Goal: Task Accomplishment & Management: Use online tool/utility

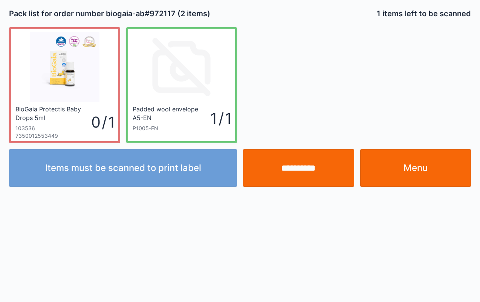
click at [303, 167] on input "**********" at bounding box center [298, 168] width 111 height 38
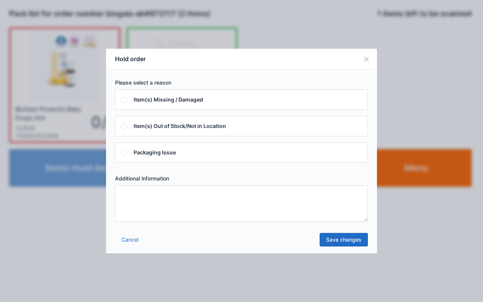
click at [242, 207] on textarea at bounding box center [241, 203] width 253 height 36
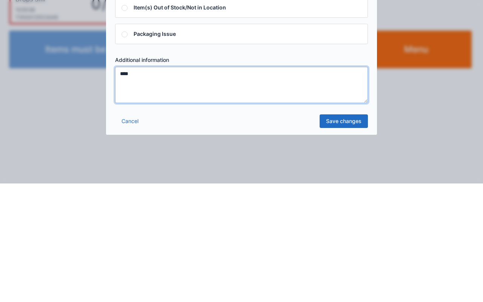
type textarea "****"
click at [340, 241] on link "Save changes" at bounding box center [343, 240] width 48 height 14
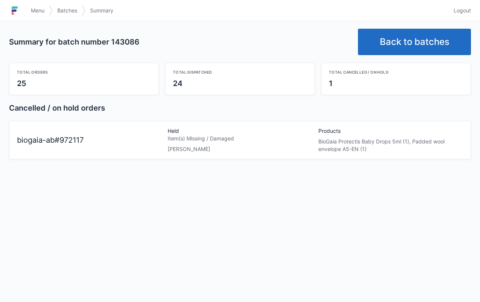
click at [409, 40] on link "Back to batches" at bounding box center [414, 42] width 113 height 26
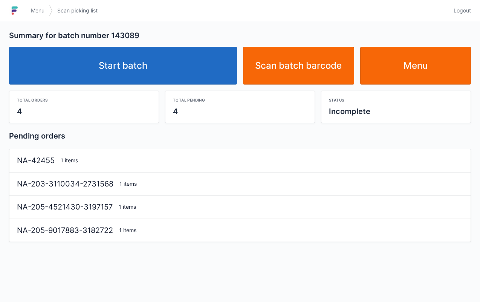
click at [168, 62] on link "Start batch" at bounding box center [123, 66] width 228 height 38
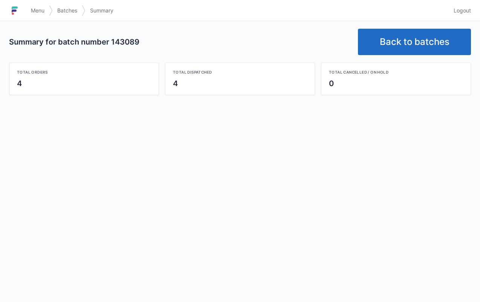
click at [400, 34] on link "Back to batches" at bounding box center [414, 42] width 113 height 26
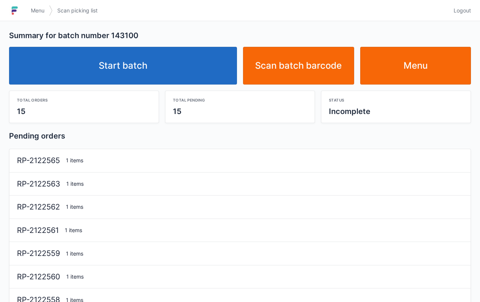
click at [195, 57] on link "Start batch" at bounding box center [123, 66] width 228 height 38
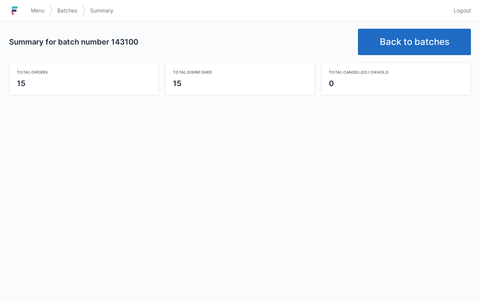
click at [34, 7] on span "Menu" at bounding box center [38, 11] width 14 height 8
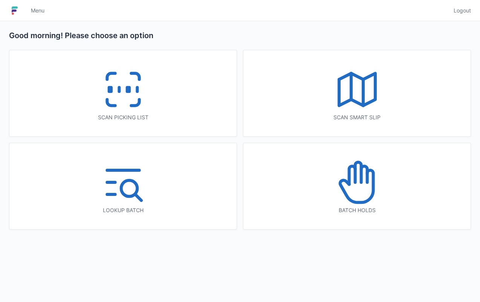
click at [371, 151] on div "Batch holds" at bounding box center [357, 186] width 227 height 86
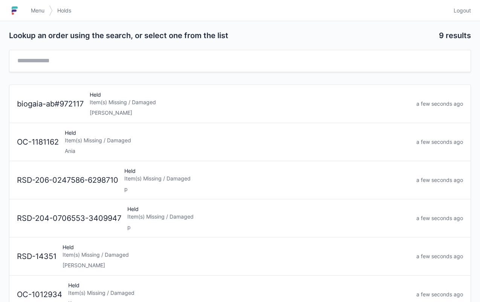
click at [213, 102] on div "Item(s) Missing / Damaged" at bounding box center [250, 102] width 321 height 8
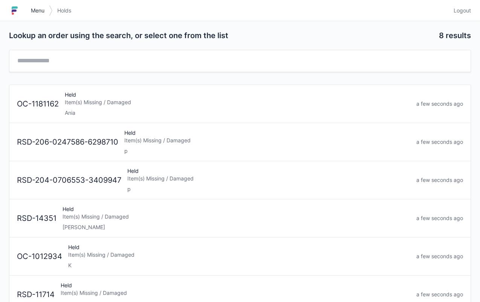
click at [33, 5] on link "Menu" at bounding box center [37, 11] width 23 height 14
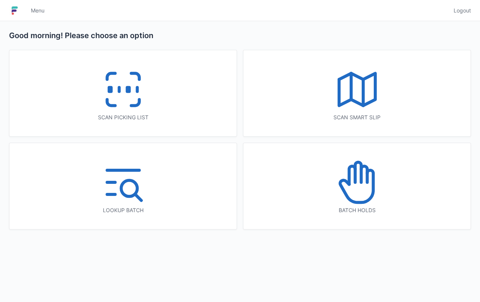
click at [155, 104] on div "Scan picking list" at bounding box center [122, 93] width 227 height 86
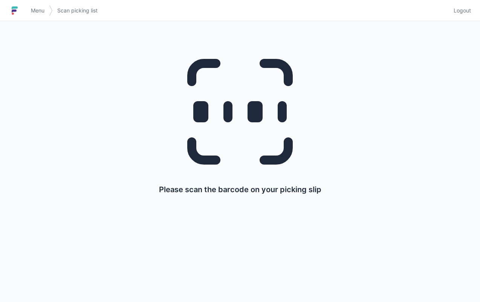
click at [39, 13] on span "Menu" at bounding box center [38, 11] width 14 height 8
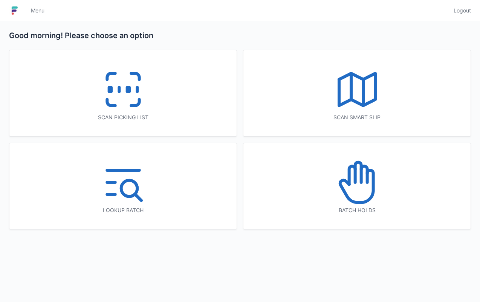
click at [341, 81] on icon at bounding box center [357, 89] width 48 height 48
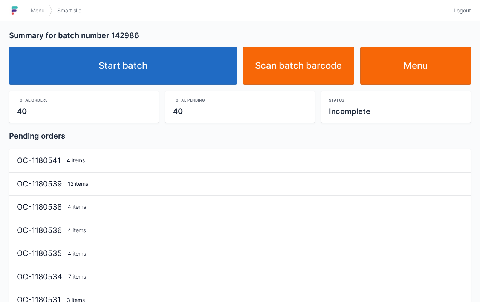
click at [180, 65] on link "Start batch" at bounding box center [123, 66] width 228 height 38
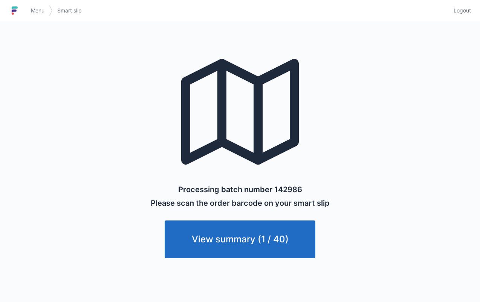
click at [36, 6] on link "Menu" at bounding box center [37, 11] width 23 height 14
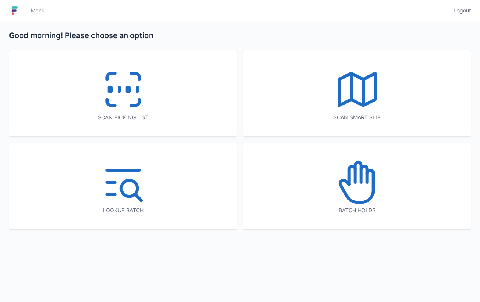
click at [101, 91] on icon at bounding box center [123, 89] width 48 height 48
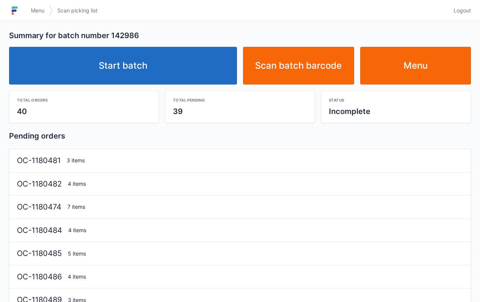
click at [179, 69] on link "Start batch" at bounding box center [123, 66] width 228 height 38
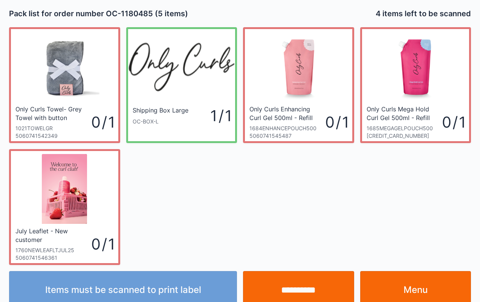
click at [452, 287] on link "Menu" at bounding box center [415, 290] width 111 height 38
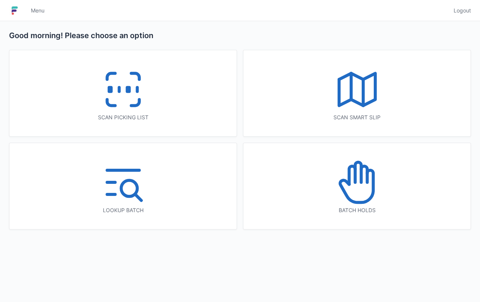
click at [142, 97] on icon at bounding box center [123, 89] width 48 height 48
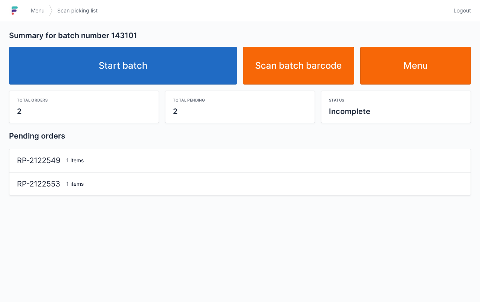
click at [149, 56] on link "Start batch" at bounding box center [123, 66] width 228 height 38
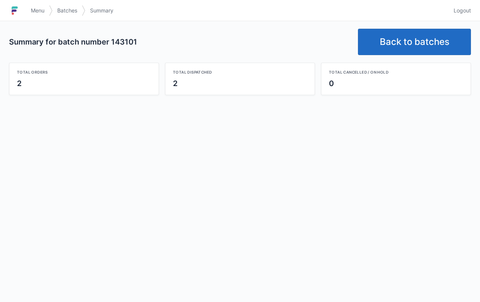
click at [414, 44] on link "Back to batches" at bounding box center [414, 42] width 113 height 26
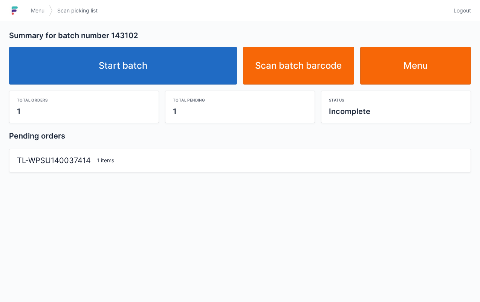
click at [198, 63] on link "Start batch" at bounding box center [123, 66] width 228 height 38
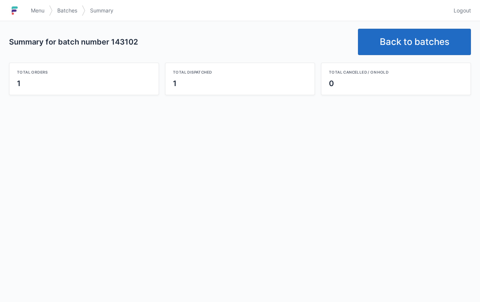
click at [397, 32] on link "Back to batches" at bounding box center [414, 42] width 113 height 26
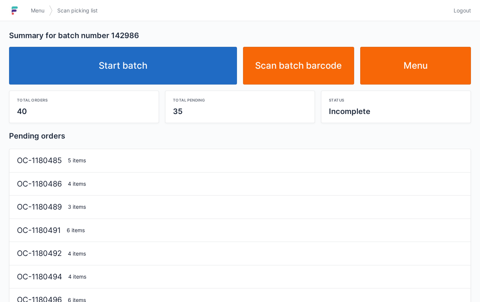
click at [195, 54] on link "Start batch" at bounding box center [123, 66] width 228 height 38
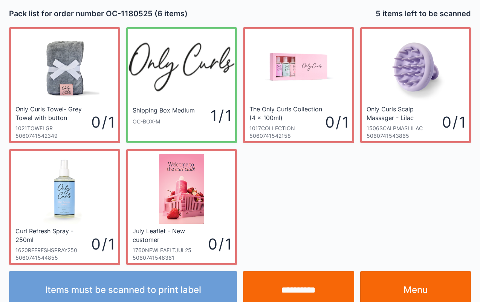
click at [428, 280] on link "Menu" at bounding box center [415, 290] width 111 height 38
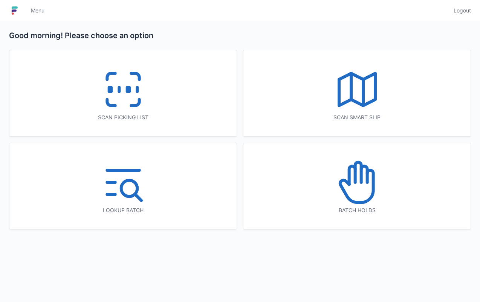
click at [146, 100] on icon at bounding box center [123, 89] width 48 height 48
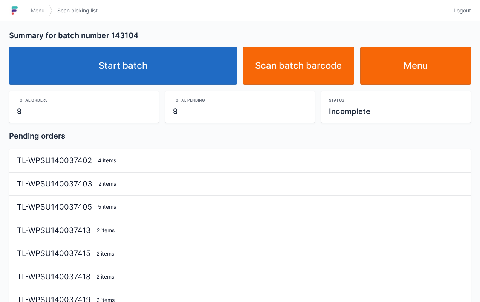
click at [185, 71] on link "Start batch" at bounding box center [123, 66] width 228 height 38
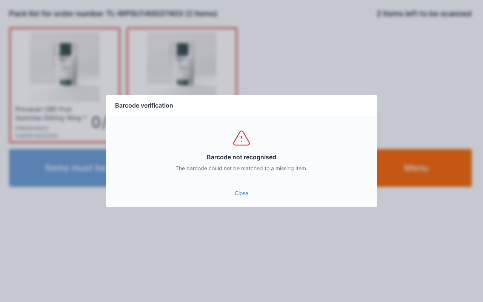
click at [241, 193] on link "Close" at bounding box center [241, 193] width 259 height 14
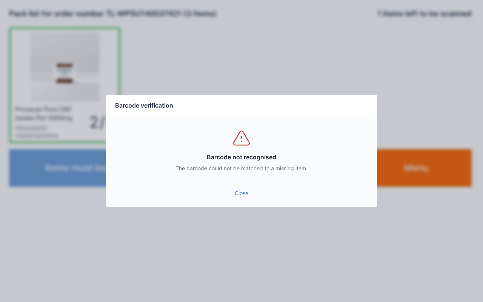
click at [250, 190] on link "Close" at bounding box center [241, 193] width 259 height 14
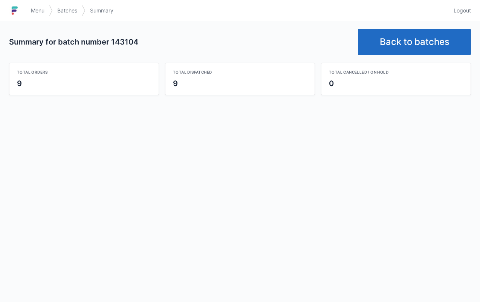
click at [395, 38] on link "Back to batches" at bounding box center [414, 42] width 113 height 26
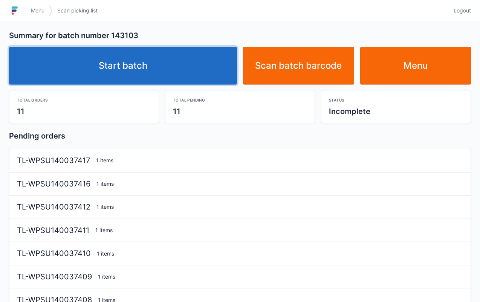
click at [200, 66] on link "Start batch" at bounding box center [123, 66] width 228 height 38
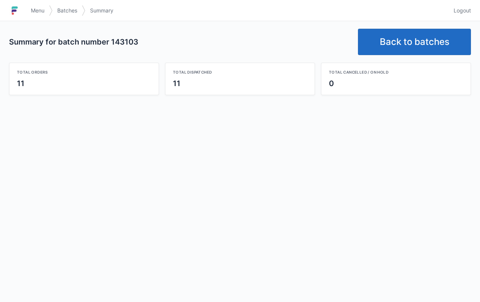
click at [405, 35] on link "Back to batches" at bounding box center [414, 42] width 113 height 26
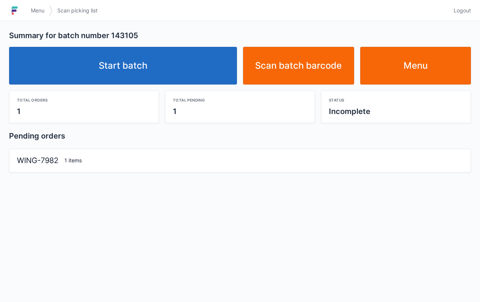
click at [180, 61] on link "Start batch" at bounding box center [123, 66] width 228 height 38
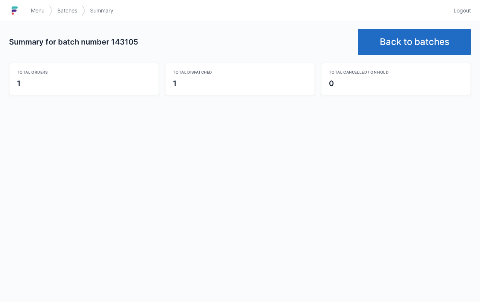
click at [390, 46] on link "Back to batches" at bounding box center [414, 42] width 113 height 26
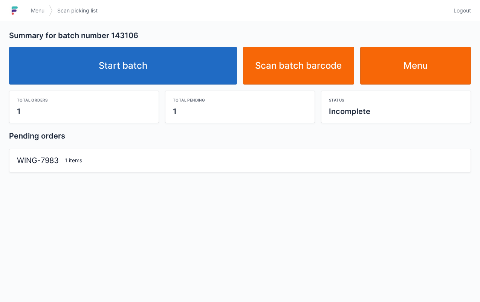
click at [195, 70] on link "Start batch" at bounding box center [123, 66] width 228 height 38
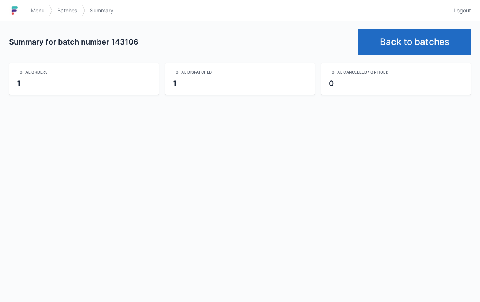
click at [396, 41] on link "Back to batches" at bounding box center [414, 42] width 113 height 26
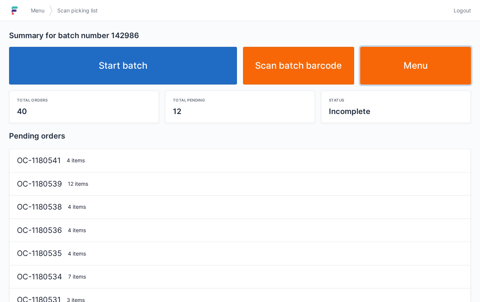
click at [413, 72] on link "Menu" at bounding box center [415, 66] width 111 height 38
